Goal: Transaction & Acquisition: Purchase product/service

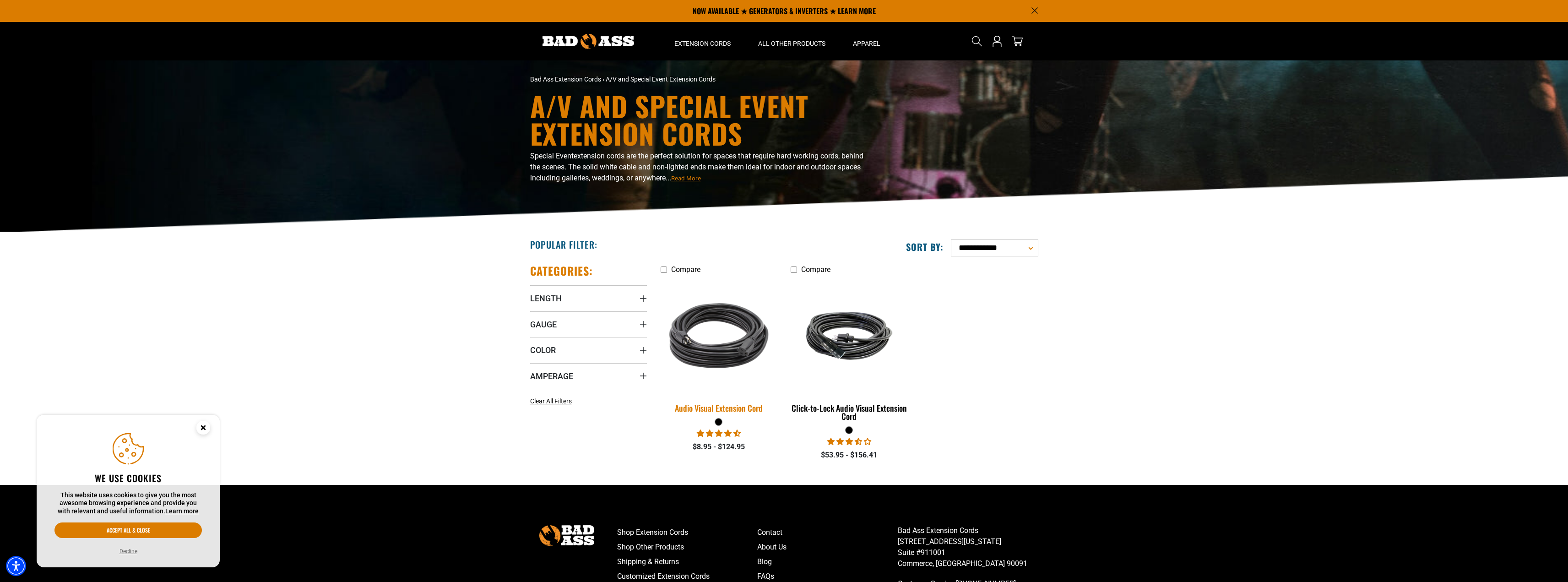
click at [726, 331] on img at bounding box center [719, 336] width 128 height 117
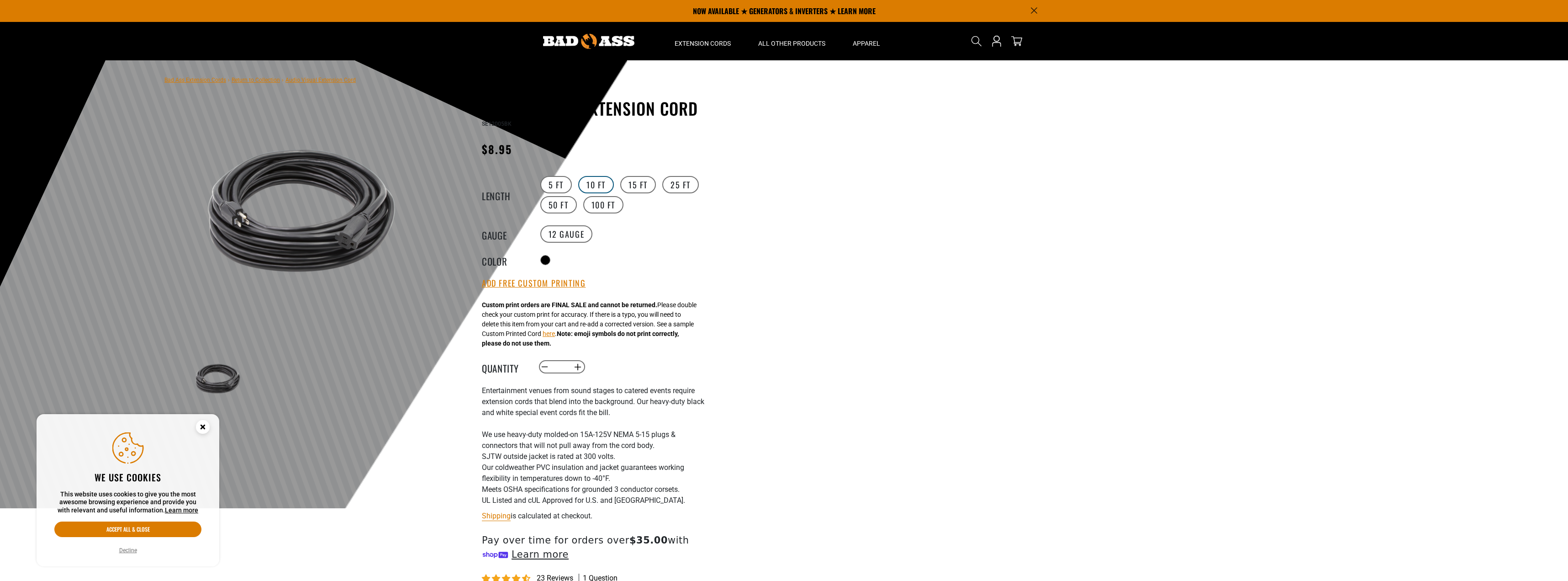
click at [592, 188] on label "10 FT" at bounding box center [596, 185] width 35 height 18
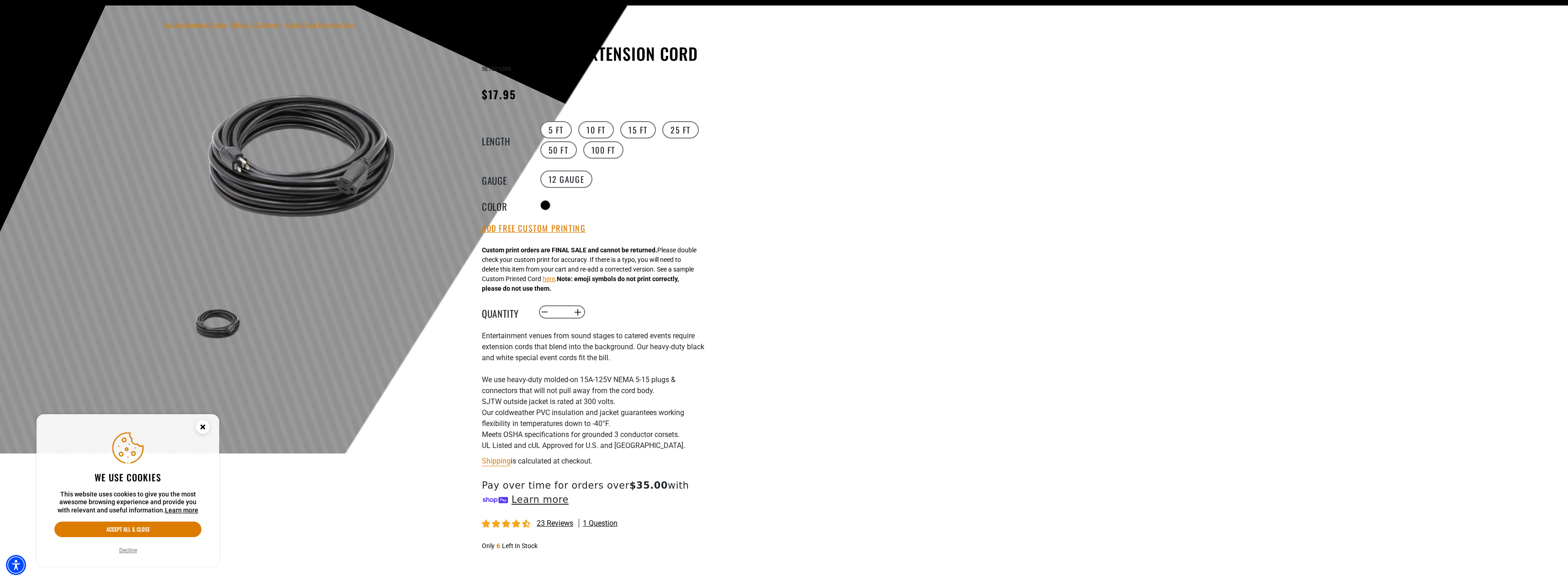
scroll to position [91, 0]
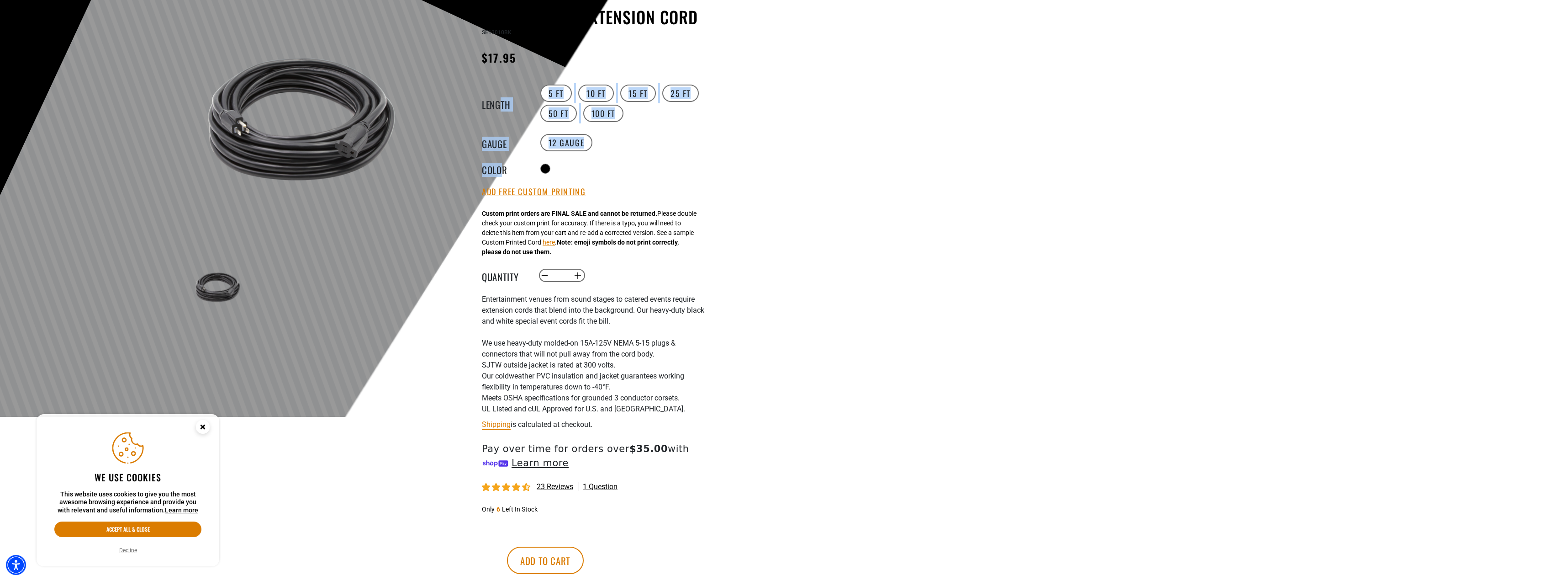
drag, startPoint x: 502, startPoint y: 169, endPoint x: 498, endPoint y: 103, distance: 66.1
click at [498, 103] on variant-radios "Length 5 FT 10 FT 15 FT 25 FT 50 FT 100 FT Gauge 12 Gauge 14 Gauge products.pro…" at bounding box center [594, 129] width 224 height 92
click at [665, 170] on div "Radio button" at bounding box center [622, 169] width 168 height 15
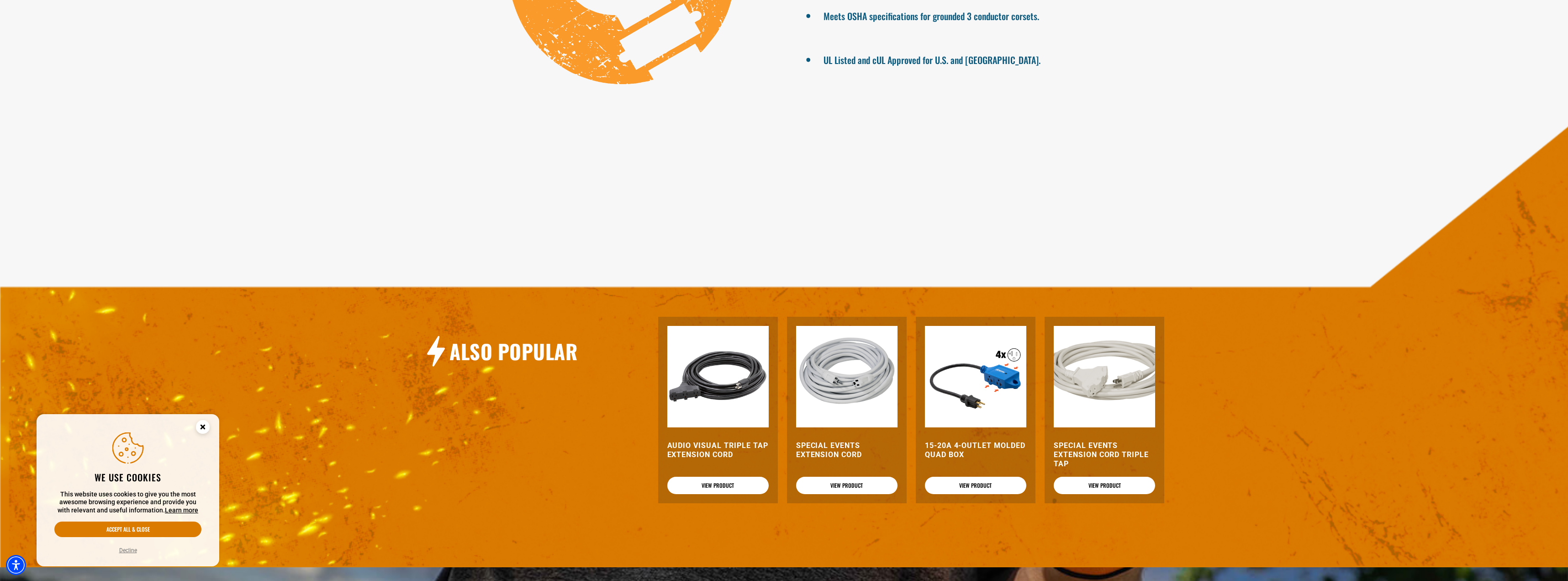
scroll to position [937, 0]
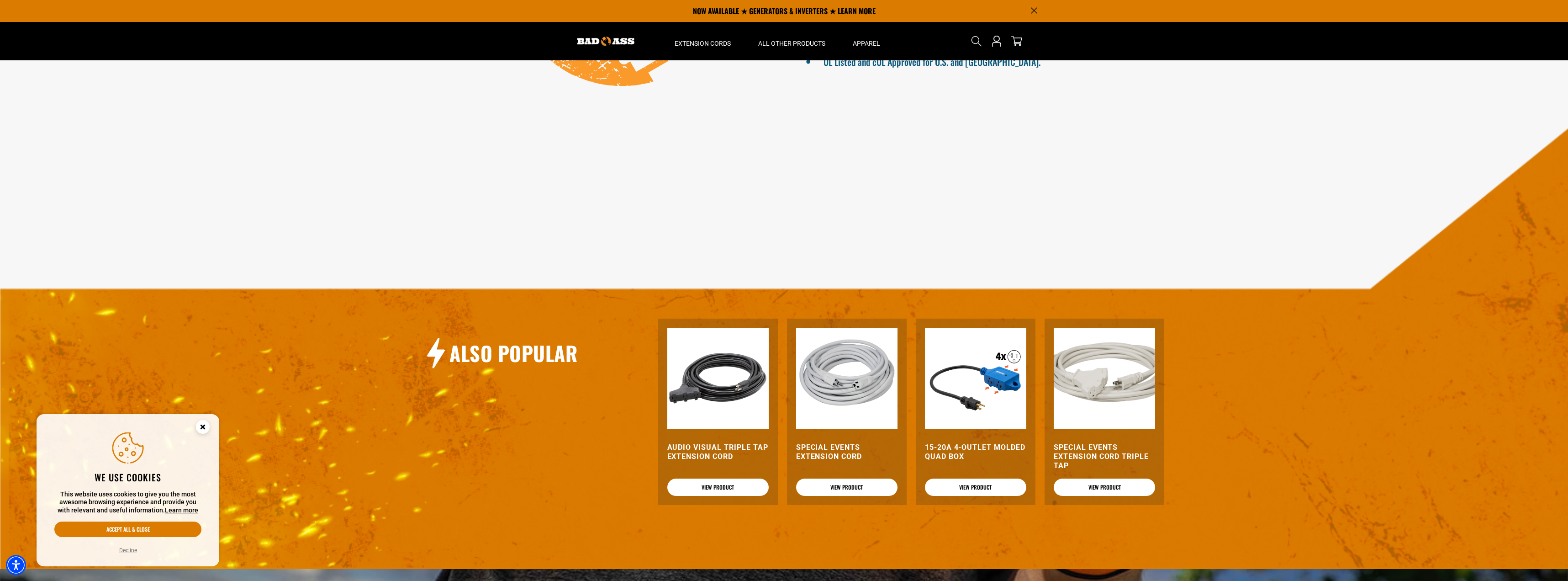
click at [131, 552] on button "Decline" at bounding box center [128, 550] width 24 height 9
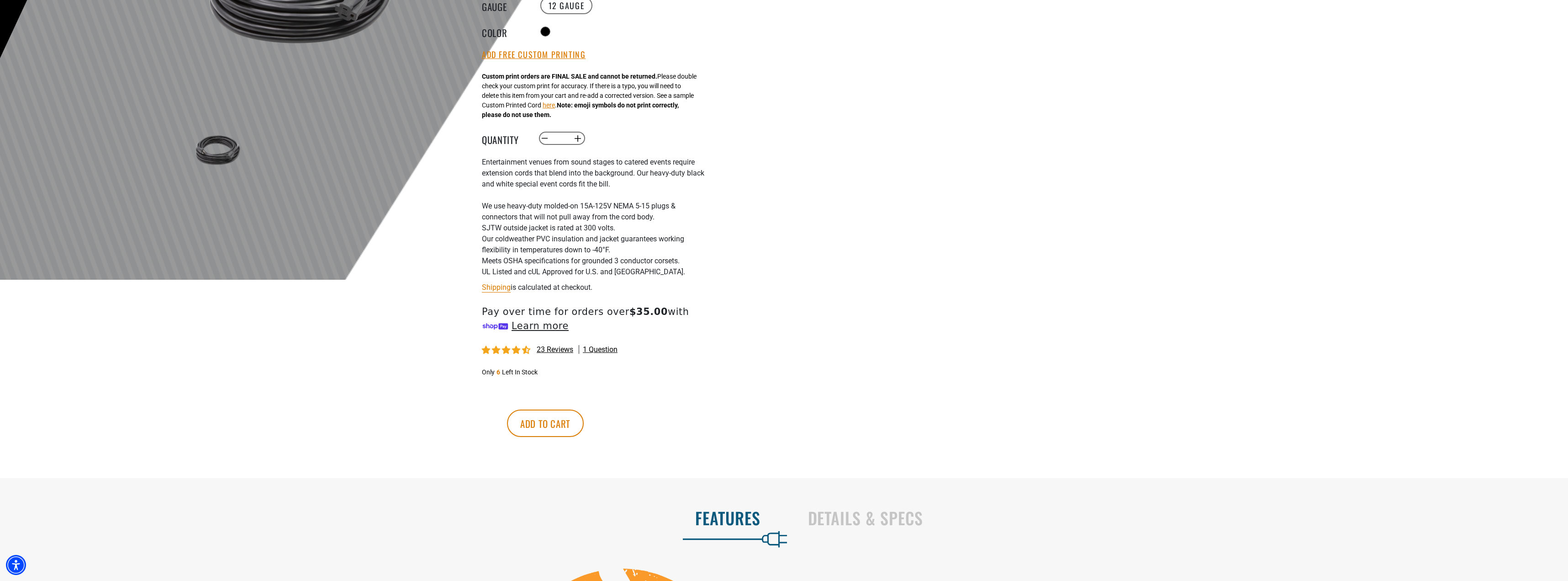
scroll to position [0, 0]
